Goal: Transaction & Acquisition: Purchase product/service

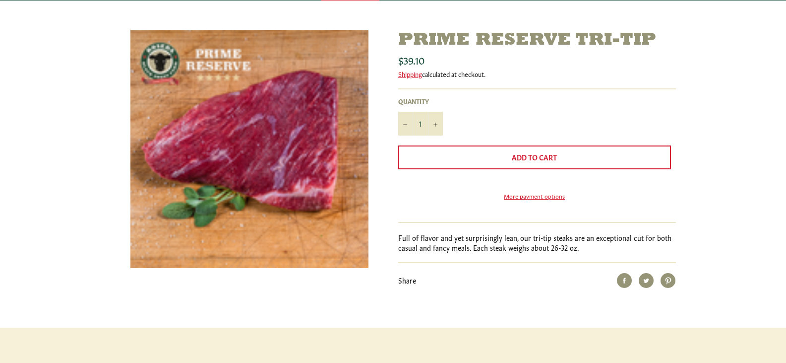
scroll to position [123, 0]
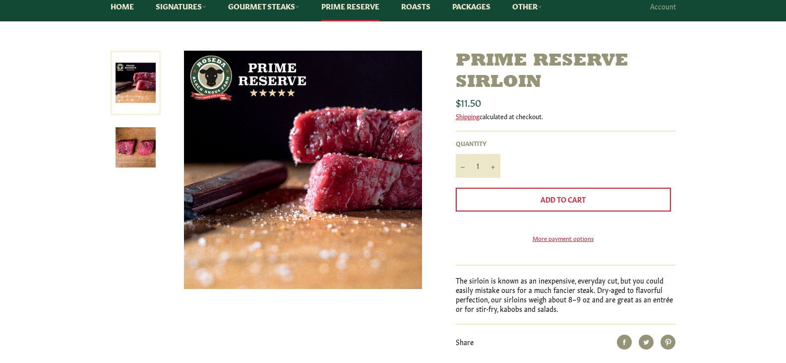
scroll to position [105, 0]
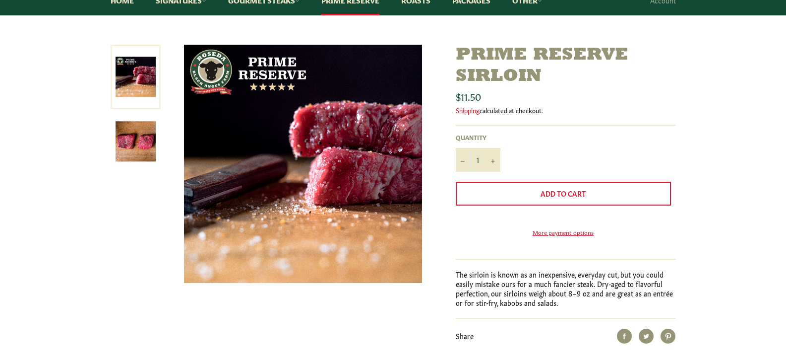
click at [757, 218] on div "Prime Reserve Sirloin Sale Regular price $11.50 Shipping calculated at checkout…" at bounding box center [393, 214] width 786 height 338
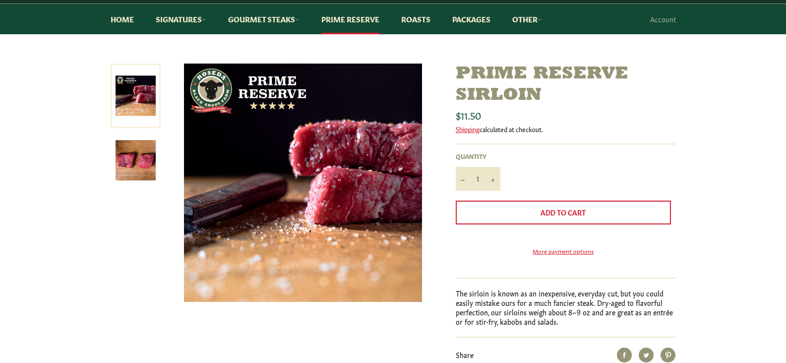
scroll to position [95, 0]
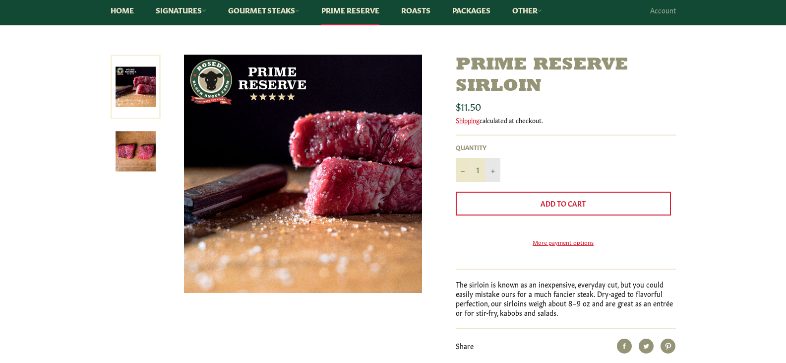
click at [494, 171] on icon "Increase item quantity by one" at bounding box center [493, 171] width 4 height 4
type input "5"
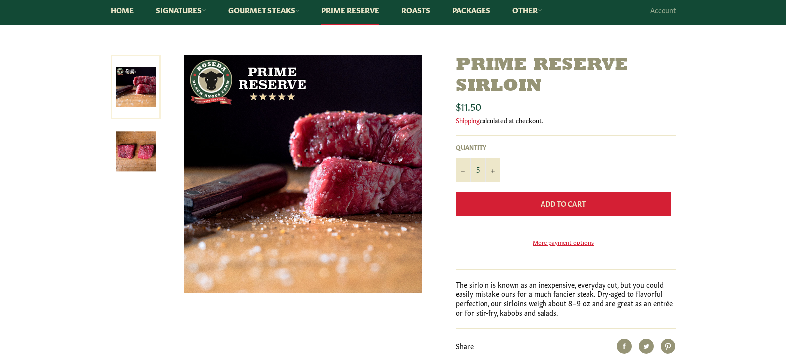
click at [502, 204] on button "Add to Cart" at bounding box center [563, 203] width 215 height 24
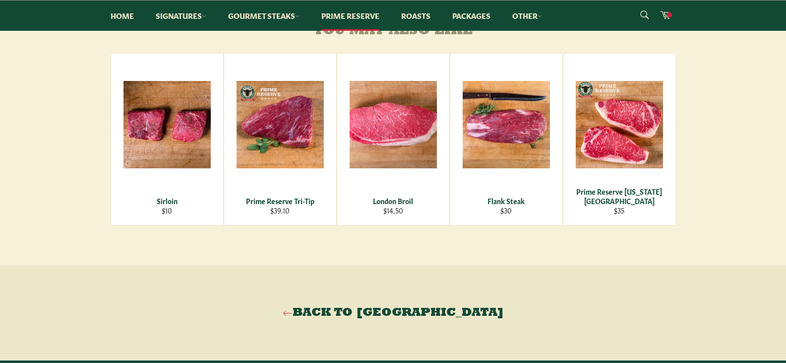
scroll to position [489, 0]
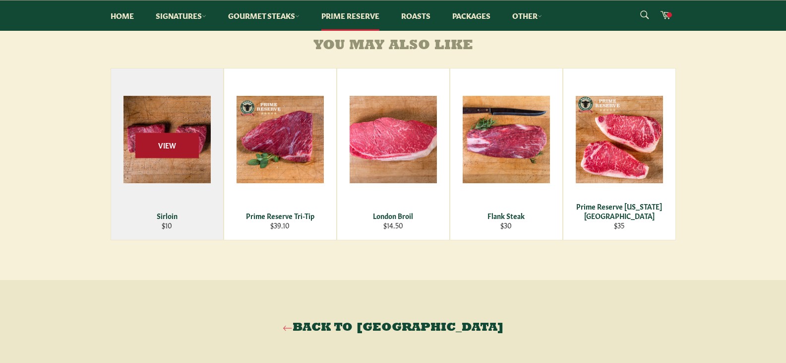
click at [159, 158] on span "View" at bounding box center [166, 144] width 63 height 25
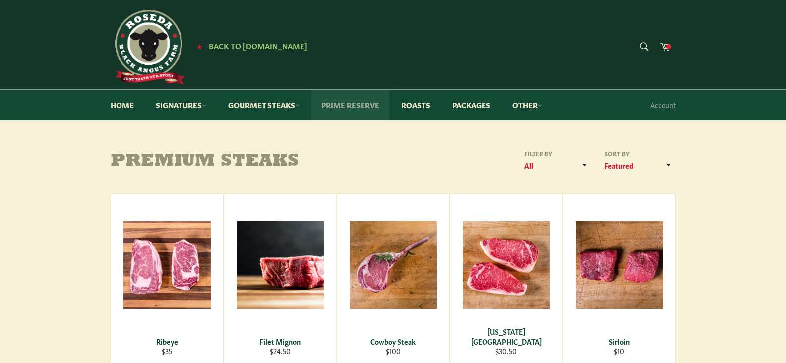
click at [347, 109] on link "Prime Reserve" at bounding box center [350, 105] width 78 height 30
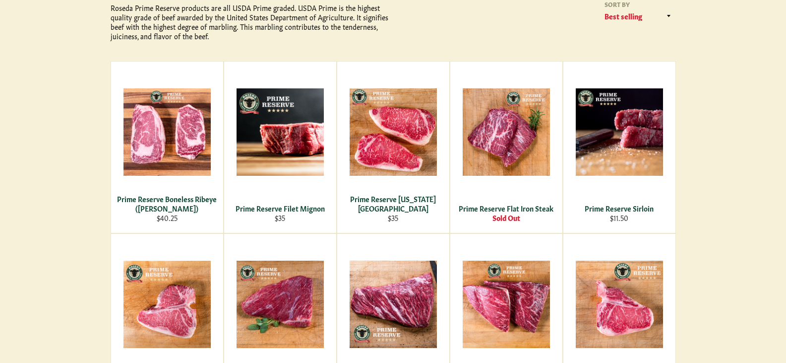
scroll to position [178, 0]
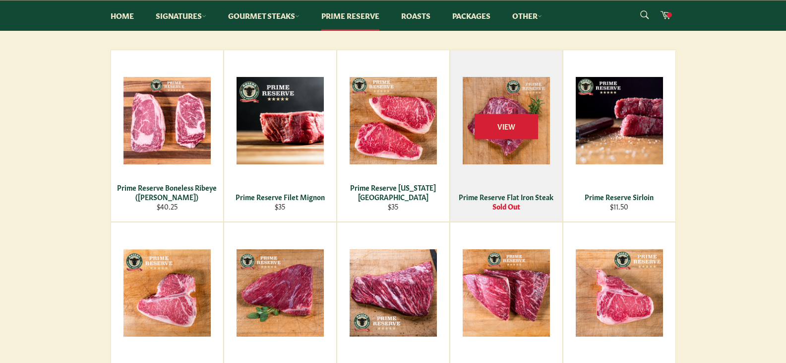
click at [508, 131] on img at bounding box center [506, 120] width 87 height 87
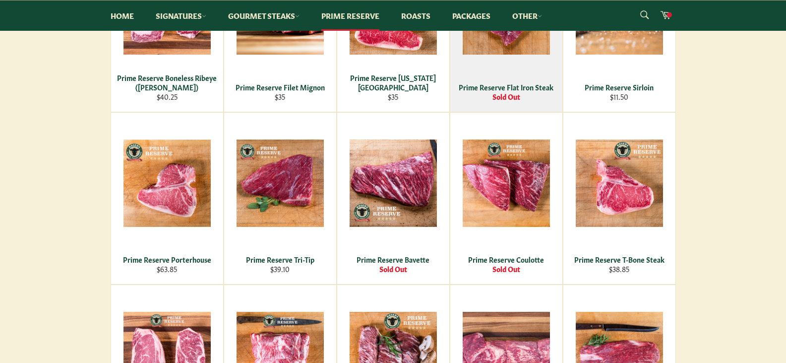
scroll to position [296, 0]
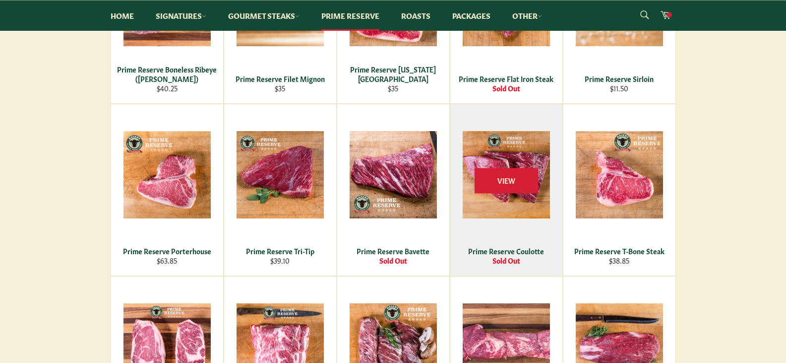
click at [517, 174] on img at bounding box center [506, 174] width 87 height 87
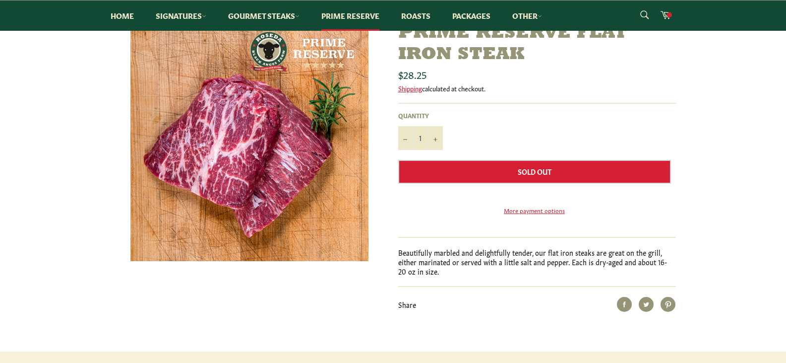
scroll to position [113, 0]
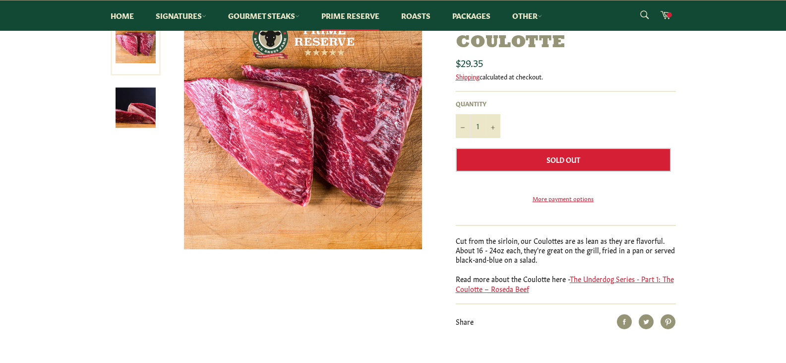
scroll to position [141, 0]
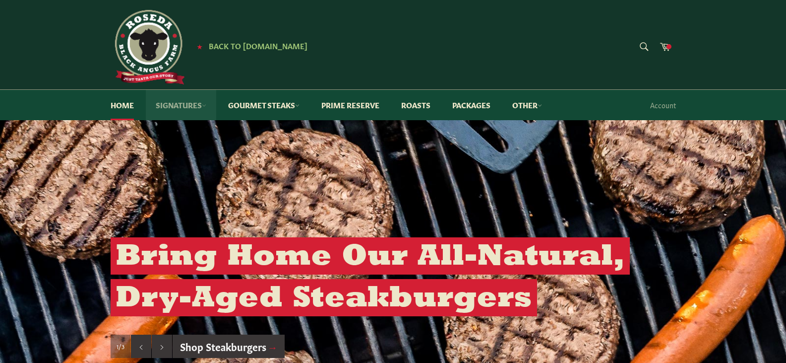
click at [204, 102] on link "Signatures" at bounding box center [181, 105] width 70 height 30
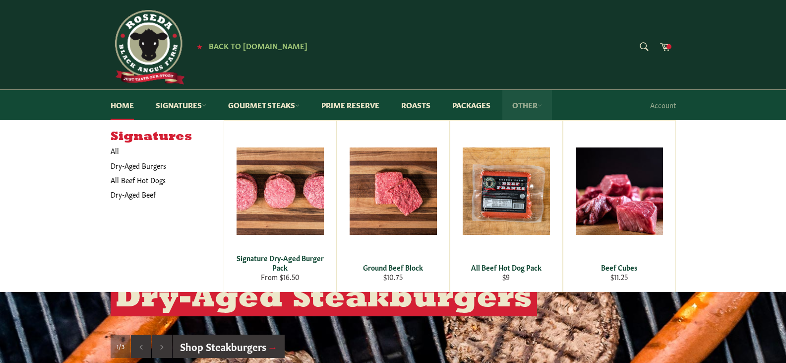
click at [542, 105] on icon at bounding box center [540, 105] width 4 height 4
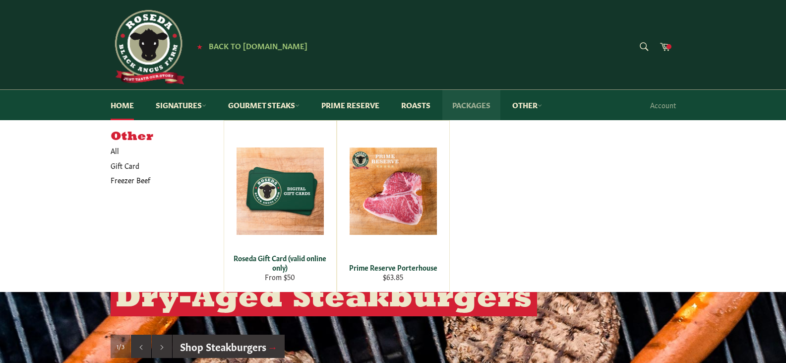
click at [485, 105] on link "Packages" at bounding box center [471, 105] width 58 height 30
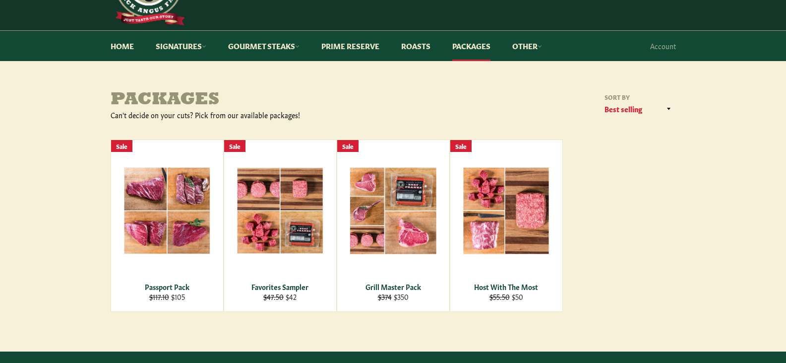
scroll to position [86, 0]
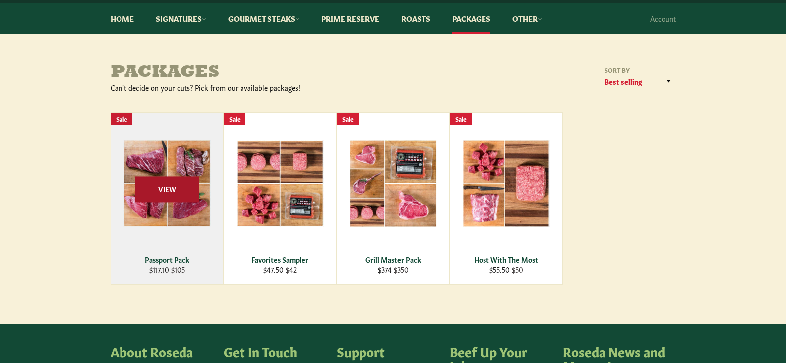
click at [168, 182] on span "View" at bounding box center [166, 189] width 63 height 25
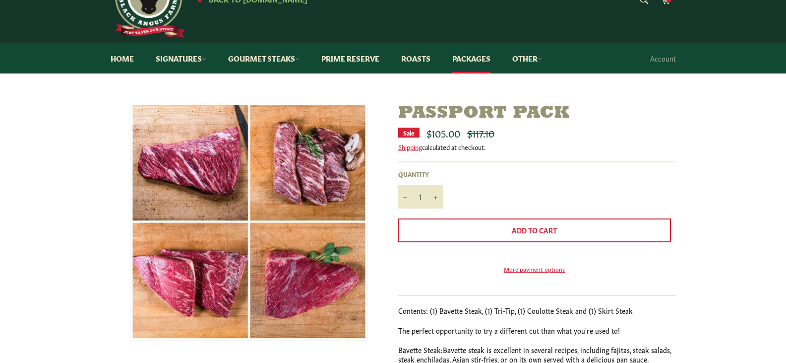
scroll to position [58, 0]
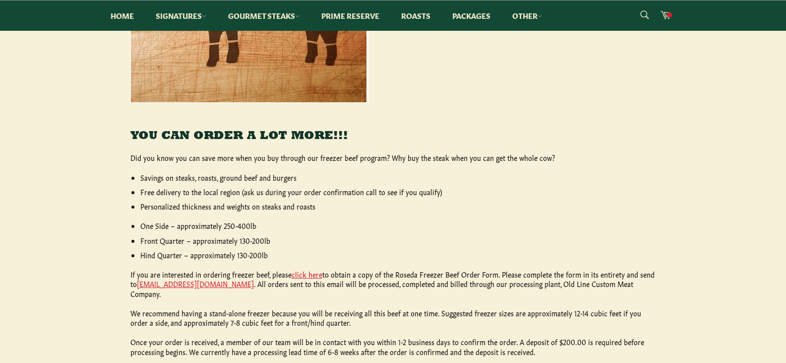
scroll to position [340, 0]
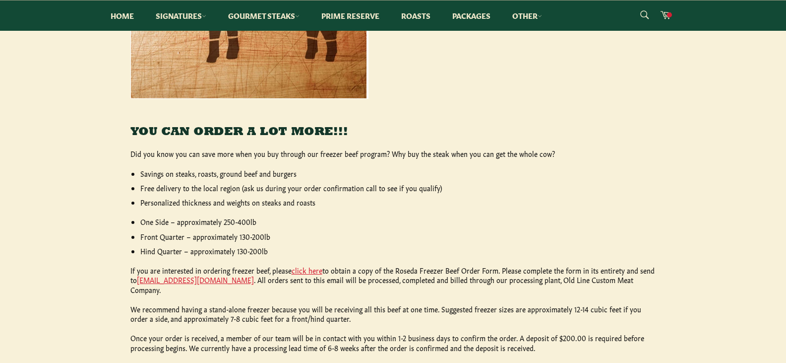
click at [747, 229] on main "Freezer Beef Ordering YOU CAN ORDER A LOT MORE!!! Did you know you can save mor…" at bounding box center [393, 125] width 786 height 632
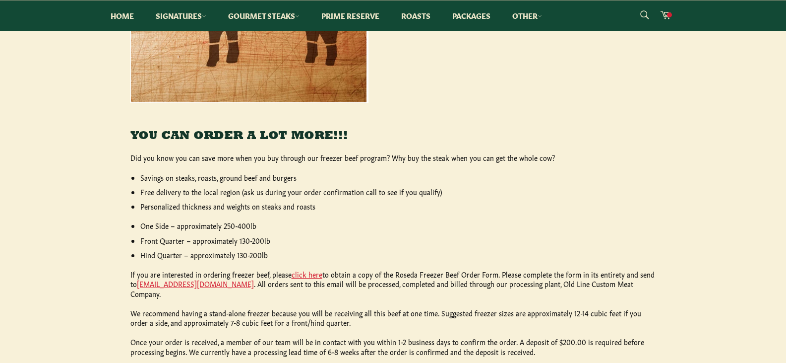
scroll to position [337, 0]
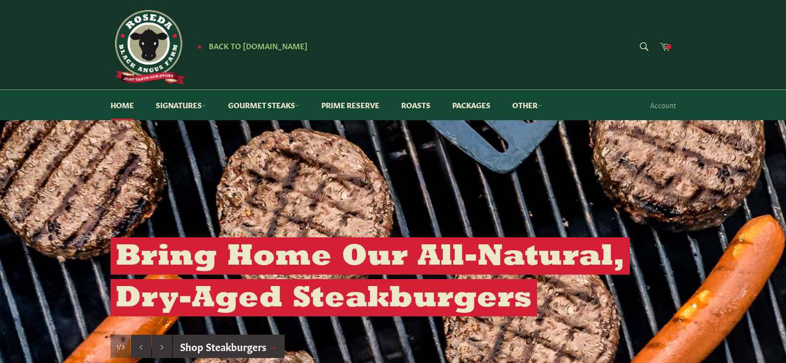
click at [667, 48] on span at bounding box center [669, 46] width 5 height 5
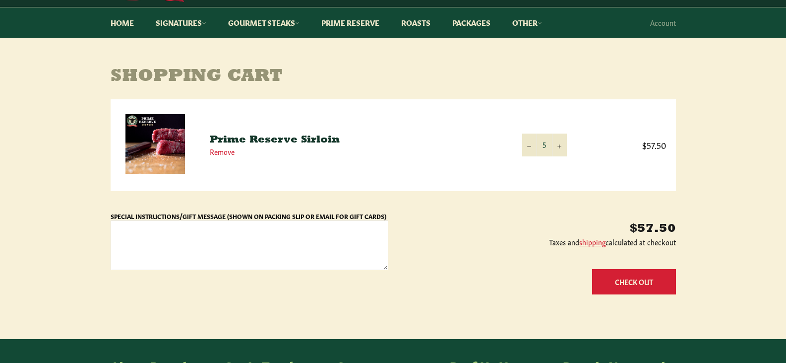
scroll to position [88, 0]
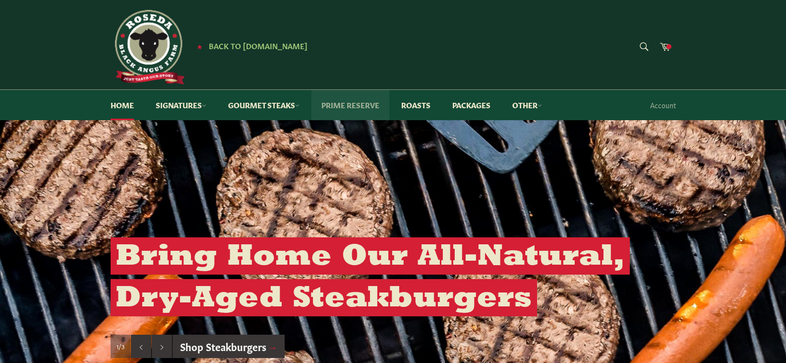
click at [351, 99] on link "Prime Reserve" at bounding box center [350, 105] width 78 height 30
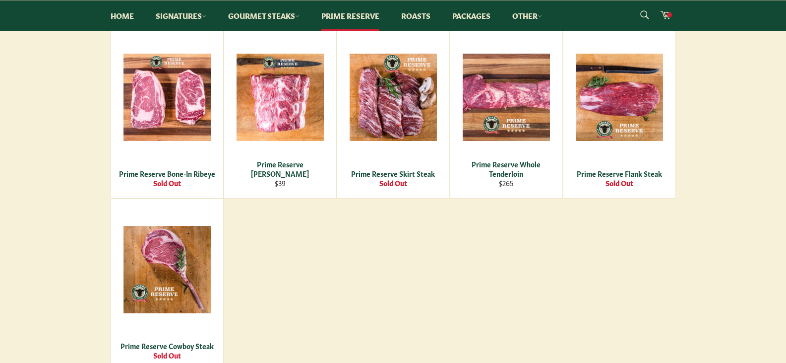
scroll to position [548, 0]
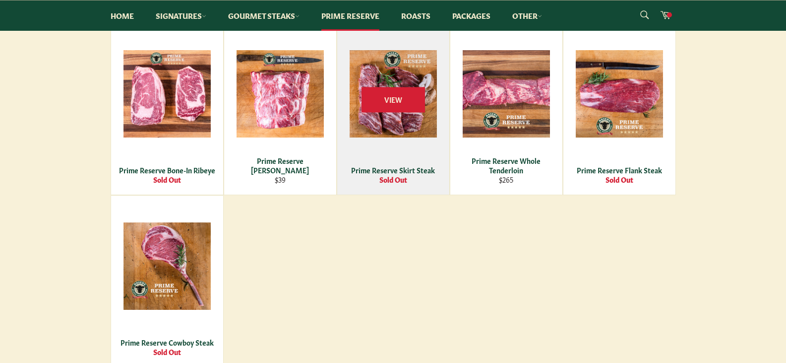
click at [394, 121] on div "View" at bounding box center [393, 108] width 112 height 171
